Goal: Transaction & Acquisition: Purchase product/service

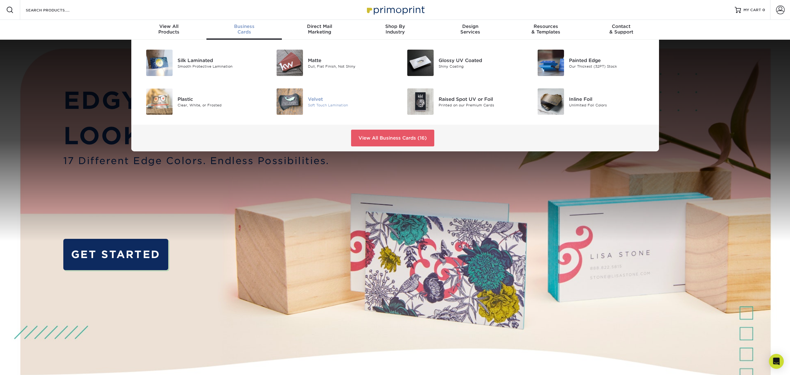
click at [317, 100] on div "Velvet" at bounding box center [349, 99] width 82 height 7
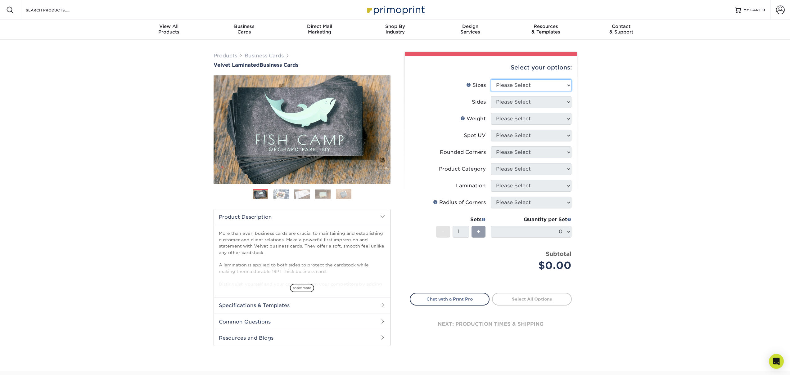
click at [510, 86] on select "Please Select 1.5" x 3.5" - Mini 1.75" x 3.5" - Mini 2" x 2" - Square 2" x 3" -…" at bounding box center [531, 85] width 81 height 12
select select "2.00x3.50"
click at [491, 79] on select "Please Select 1.5" x 3.5" - Mini 1.75" x 3.5" - Mini 2" x 2" - Square 2" x 3" -…" at bounding box center [531, 85] width 81 height 12
click at [504, 106] on select "Please Select Print Both Sides Print Front Only" at bounding box center [531, 102] width 81 height 12
select select "13abbda7-1d64-4f25-8bb2-c179b224825d"
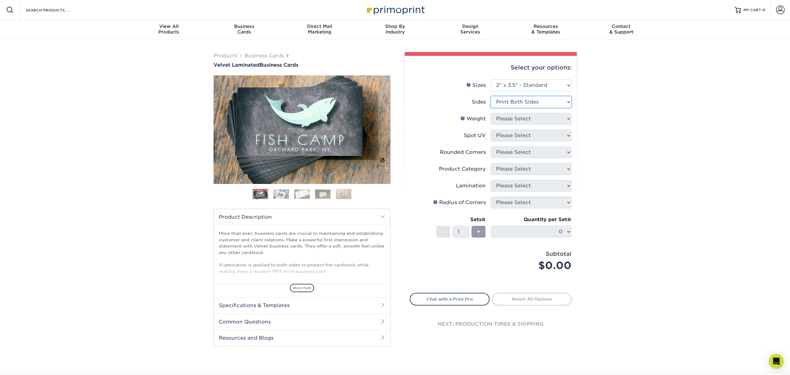
click at [491, 96] on select "Please Select Print Both Sides Print Front Only" at bounding box center [531, 102] width 81 height 12
click at [507, 118] on select "Please Select 16PT" at bounding box center [531, 119] width 81 height 12
select select "16PT"
click at [491, 113] on select "Please Select 16PT" at bounding box center [531, 119] width 81 height 12
click at [506, 133] on select "Please Select No Spot UV Front and Back (Both Sides) Front Only Back Only" at bounding box center [531, 136] width 81 height 12
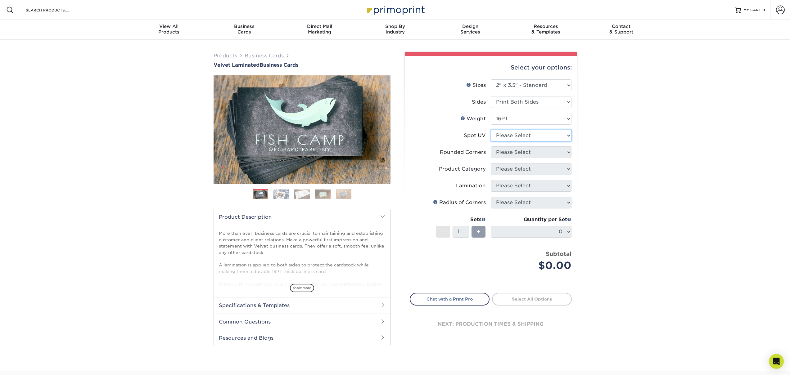
select select "3"
click at [491, 130] on select "Please Select No Spot UV Front and Back (Both Sides) Front Only Back Only" at bounding box center [531, 136] width 81 height 12
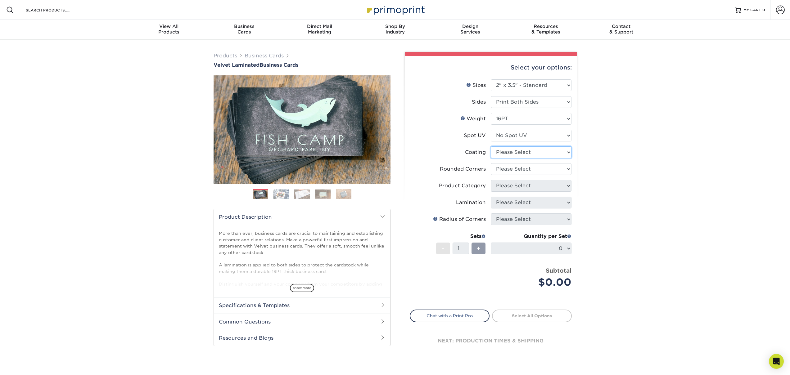
click at [512, 153] on select at bounding box center [531, 152] width 81 height 12
select select "3e7618de-abca-4bda-9f97-8b9129e913d8"
click at [491, 146] on select at bounding box center [531, 152] width 81 height 12
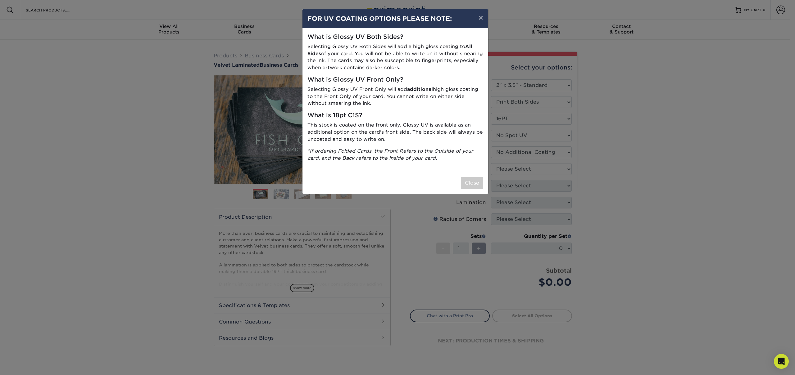
click at [509, 170] on div "× FOR UV COATING OPTIONS PLEASE NOTE: What is Glossy UV Both Sides? Selecting G…" at bounding box center [397, 187] width 795 height 375
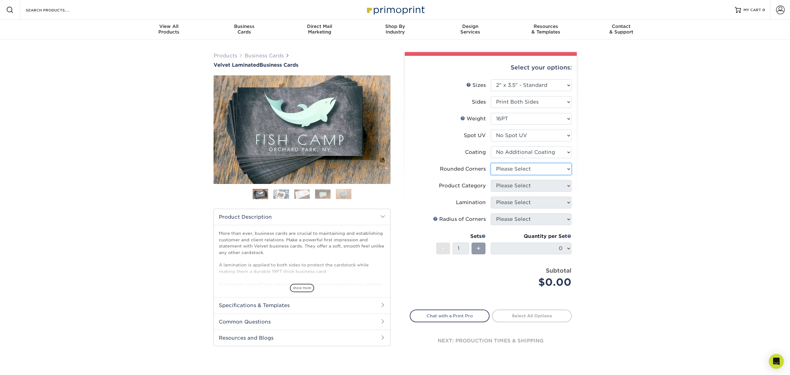
click at [505, 167] on select "Please Select Yes - Round 2 Corners Yes - Round 4 Corners No" at bounding box center [531, 169] width 81 height 12
select select "0"
click at [491, 163] on select "Please Select Yes - Round 2 Corners Yes - Round 4 Corners No" at bounding box center [531, 169] width 81 height 12
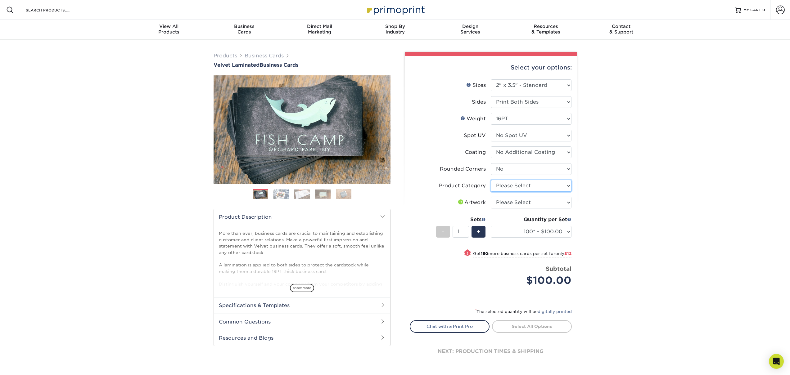
click at [509, 185] on select "Please Select Business Cards" at bounding box center [531, 186] width 81 height 12
select select "3b5148f1-0588-4f88-a218-97bcfdce65c1"
click at [491, 180] on select "Please Select Business Cards" at bounding box center [531, 186] width 81 height 12
click at [523, 206] on select "Please Select I will upload files I need a design - $100" at bounding box center [531, 203] width 81 height 12
select select "upload"
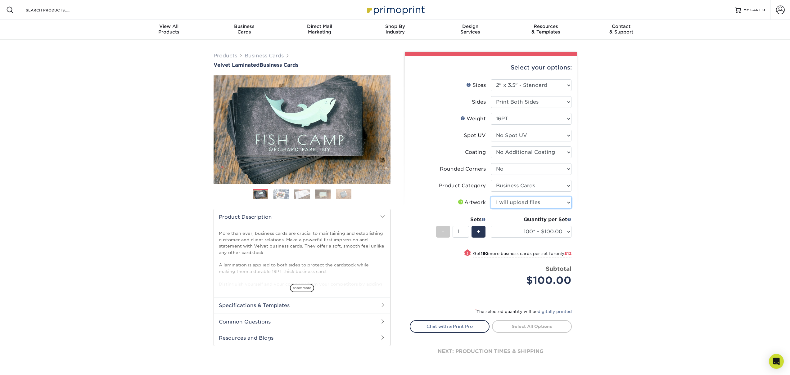
click at [491, 197] on select "Please Select I will upload files I need a design - $100" at bounding box center [531, 203] width 81 height 12
click at [541, 234] on select "100* – $100.00 250* – $112.00 500 – $120.00 1000 – $156.00 2500 – $307.00 5000 …" at bounding box center [531, 232] width 81 height 12
select select "2500 – $307.00"
click at [491, 226] on select "100* – $100.00 250* – $112.00 500 – $120.00 1000 – $156.00 2500 – $307.00 5000 …" at bounding box center [531, 232] width 81 height 12
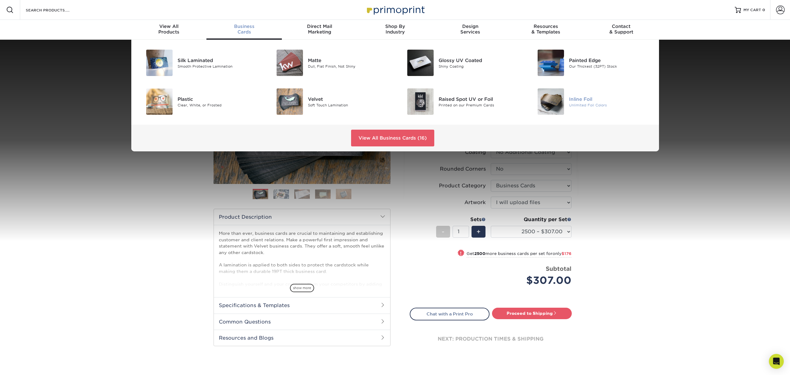
click at [559, 110] on img at bounding box center [551, 101] width 26 height 26
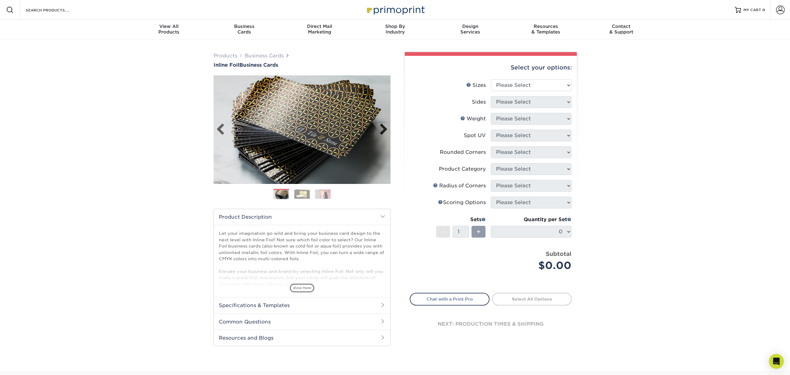
click at [381, 130] on link "Next" at bounding box center [381, 130] width 12 height 12
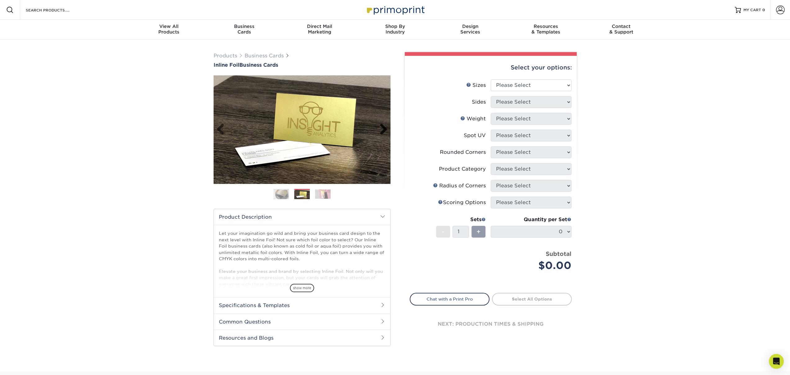
click at [381, 130] on link "Next" at bounding box center [381, 130] width 12 height 12
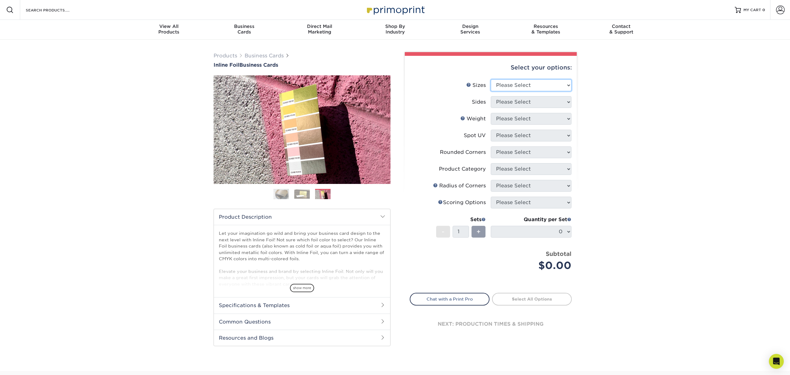
click at [515, 89] on select "Please Select 1.5" x 3.5" - Mini 1.75" x 3.5" - Mini 2" x 2" - Square 2" x 3" -…" at bounding box center [531, 85] width 81 height 12
select select "2.00x3.50"
click at [491, 79] on select "Please Select 1.5" x 3.5" - Mini 1.75" x 3.5" - Mini 2" x 2" - Square 2" x 3" -…" at bounding box center [531, 85] width 81 height 12
click at [507, 104] on select "Please Select Print Both Sides - Foil Back Only Print Both Sides - Foil Both Si…" at bounding box center [531, 102] width 81 height 12
select select "34527644-b4fd-4ffb-9092-1318eefcd9d9"
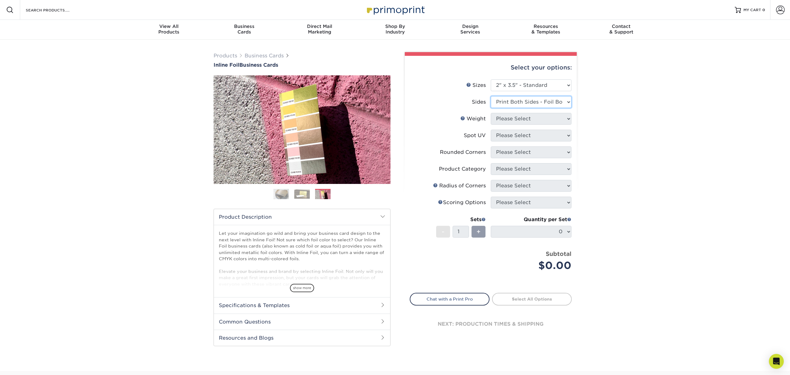
click at [491, 96] on select "Please Select Print Both Sides - Foil Back Only Print Both Sides - Foil Both Si…" at bounding box center [531, 102] width 81 height 12
click at [507, 120] on select "Please Select 16PT" at bounding box center [531, 119] width 81 height 12
select select "16PT"
click at [491, 113] on select "Please Select 16PT" at bounding box center [531, 119] width 81 height 12
click at [505, 133] on select "Please Select No Spot UV Front and Back (Both Sides) Front Only Back Only" at bounding box center [531, 136] width 81 height 12
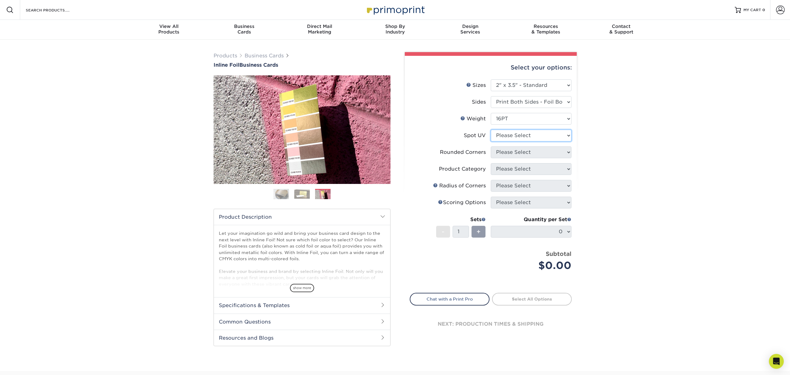
select select "3"
click at [491, 130] on select "Please Select No Spot UV Front and Back (Both Sides) Front Only Back Only" at bounding box center [531, 136] width 81 height 12
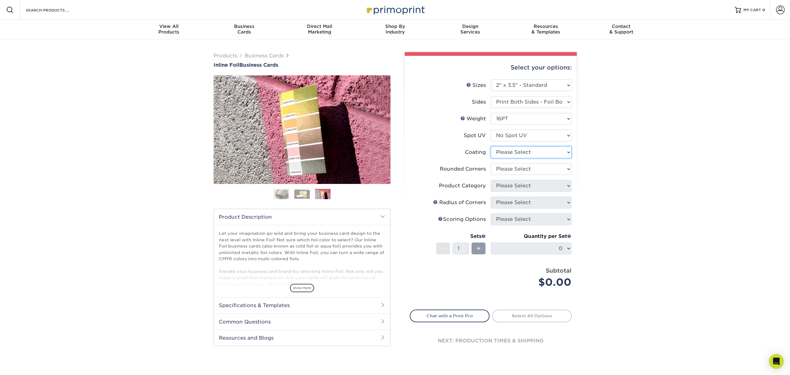
click at [506, 152] on select at bounding box center [531, 152] width 81 height 12
select select "3e7618de-abca-4bda-9f97-8b9129e913d8"
click at [491, 146] on select at bounding box center [531, 152] width 81 height 12
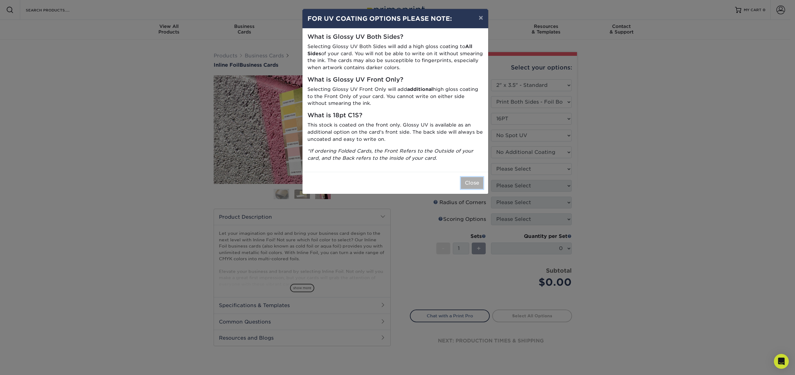
click at [470, 179] on button "Close" at bounding box center [472, 183] width 22 height 12
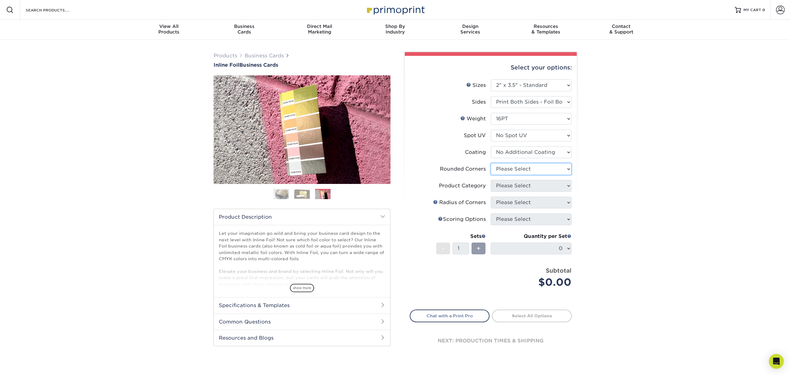
click at [501, 171] on select "Please Select Yes - Round 2 Corners Yes - Round 4 Corners No" at bounding box center [531, 169] width 81 height 12
select select "0"
click at [491, 163] on select "Please Select Yes - Round 2 Corners Yes - Round 4 Corners No" at bounding box center [531, 169] width 81 height 12
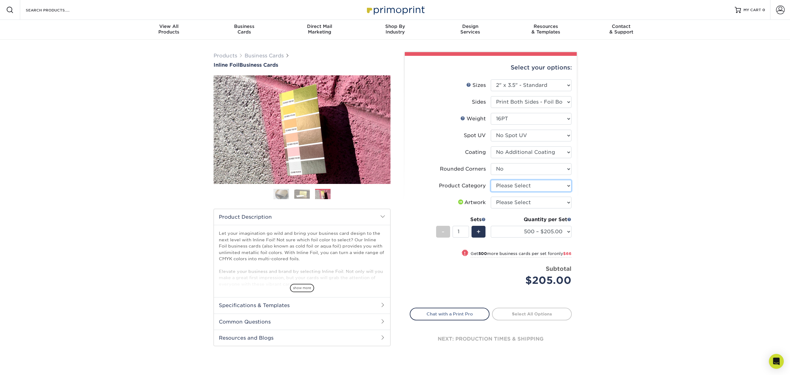
click at [507, 187] on select "Please Select Business Cards" at bounding box center [531, 186] width 81 height 12
select select "3b5148f1-0588-4f88-a218-97bcfdce65c1"
click at [491, 180] on select "Please Select Business Cards" at bounding box center [531, 186] width 81 height 12
click at [504, 202] on select "Please Select I will upload files I need a design - $100" at bounding box center [531, 203] width 81 height 12
select select "upload"
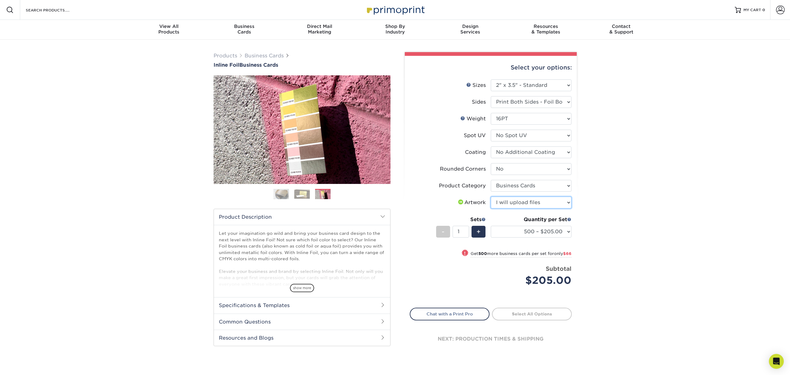
click at [491, 197] on select "Please Select I will upload files I need a design - $100" at bounding box center [531, 203] width 81 height 12
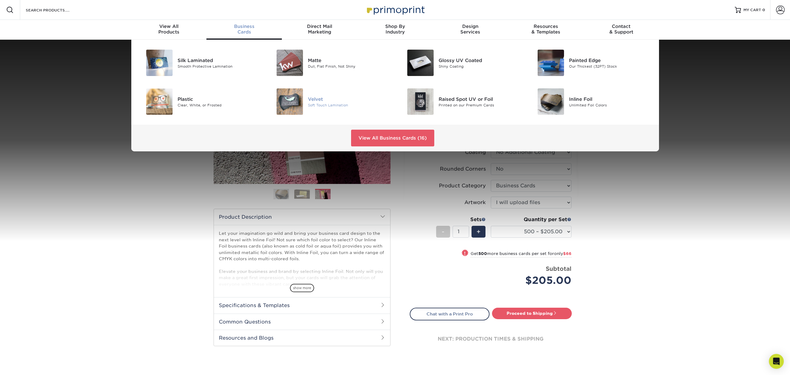
click at [315, 102] on div "Velvet" at bounding box center [349, 99] width 82 height 7
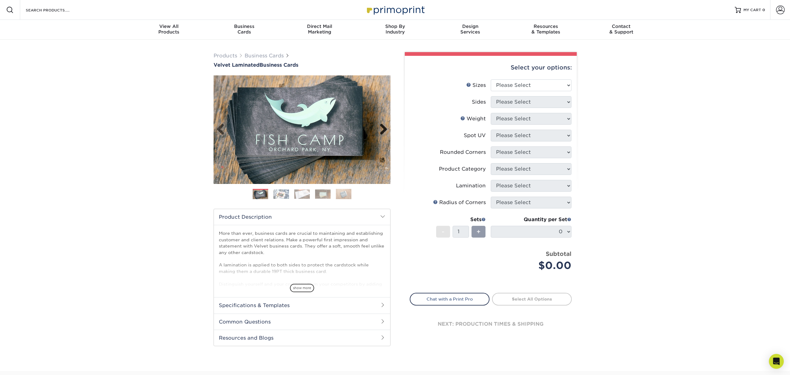
click at [384, 126] on link "Next" at bounding box center [381, 130] width 12 height 12
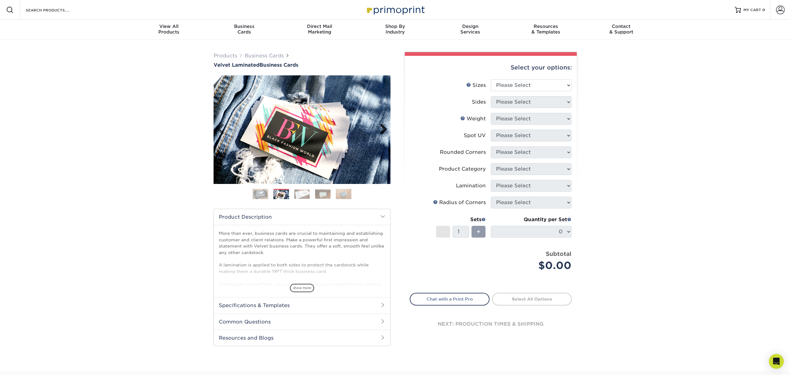
click at [384, 126] on link "Next" at bounding box center [381, 130] width 12 height 12
